Goal: Book appointment/travel/reservation

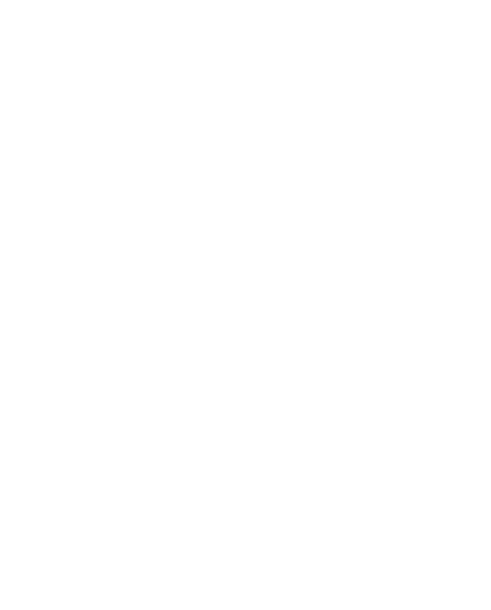
scroll to position [1992, 0]
click at [336, 546] on span "JUST KIDS AND FAMILY" at bounding box center [305, 549] width 64 height 7
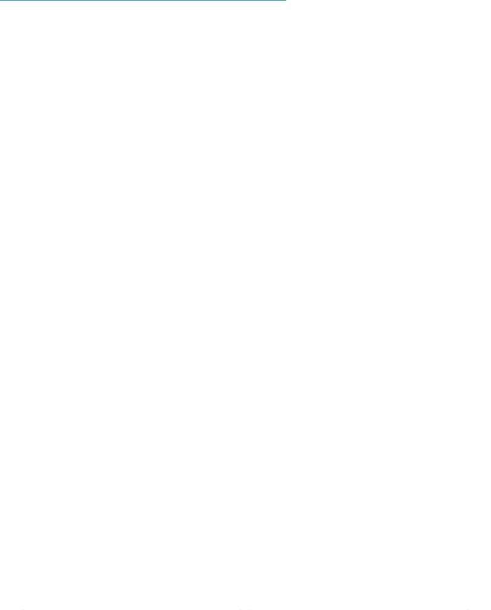
scroll to position [2957, 0]
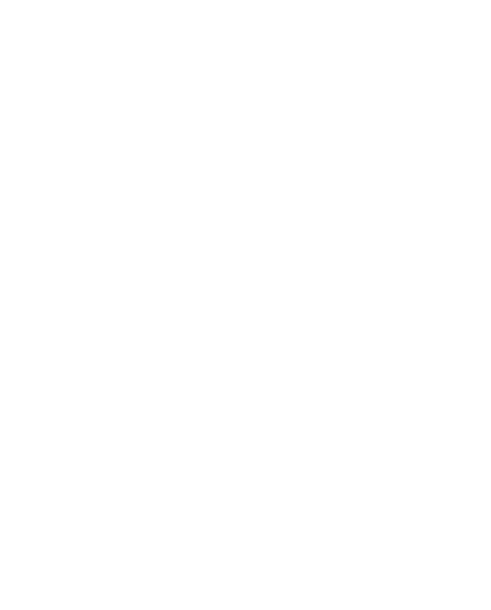
click at [404, 448] on h4 "Das Mühlwald Quality Time Family Resort" at bounding box center [359, 464] width 191 height 32
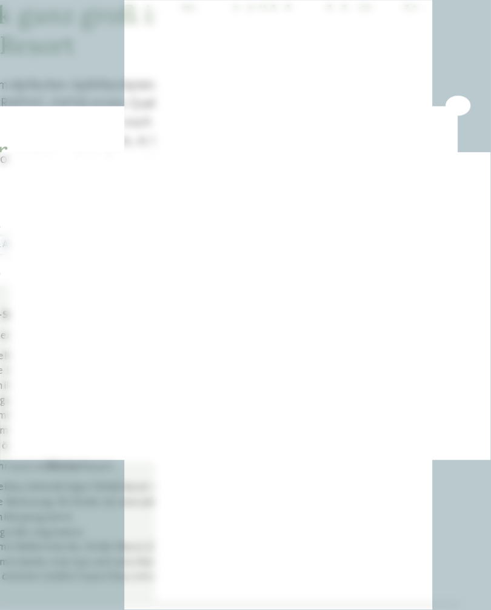
click at [454, 180] on icon at bounding box center [467, 190] width 26 height 21
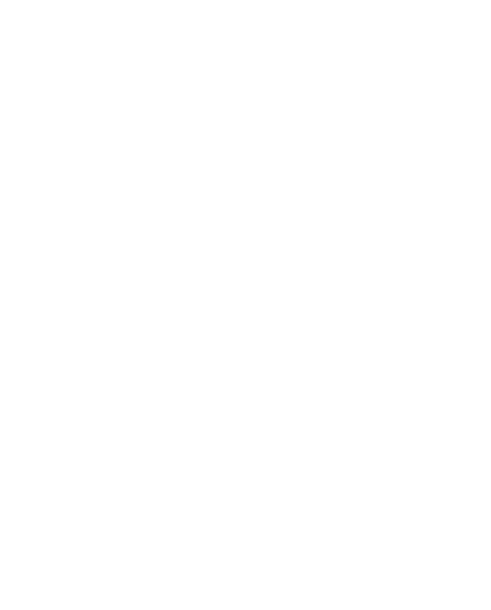
scroll to position [1380, 0]
click at [481, 167] on icon at bounding box center [466, 180] width 33 height 27
click at [471, 166] on icon at bounding box center [466, 179] width 33 height 27
click at [465, 166] on icon at bounding box center [466, 179] width 33 height 27
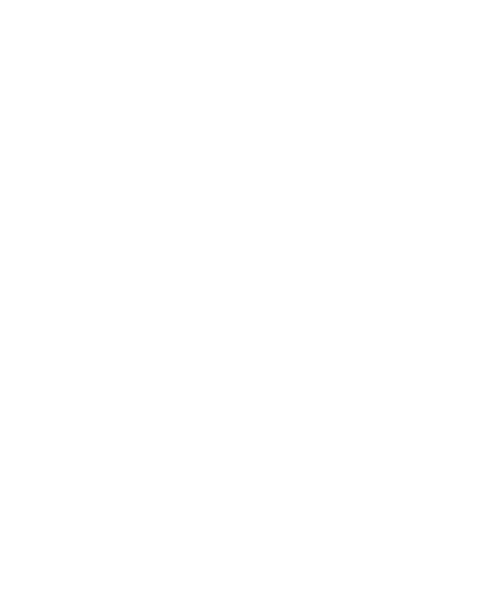
click at [470, 166] on icon at bounding box center [466, 179] width 33 height 27
click at [22, 166] on icon at bounding box center [24, 179] width 33 height 27
click at [352, 217] on link "jetzt anfragen" at bounding box center [310, 229] width 100 height 24
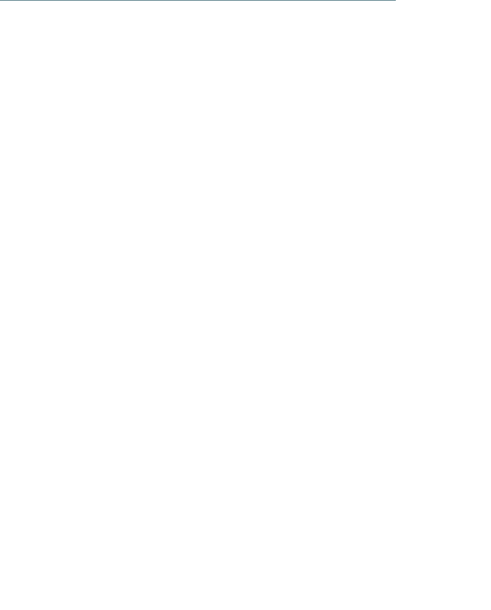
scroll to position [3419, 0]
